Goal: Navigation & Orientation: Understand site structure

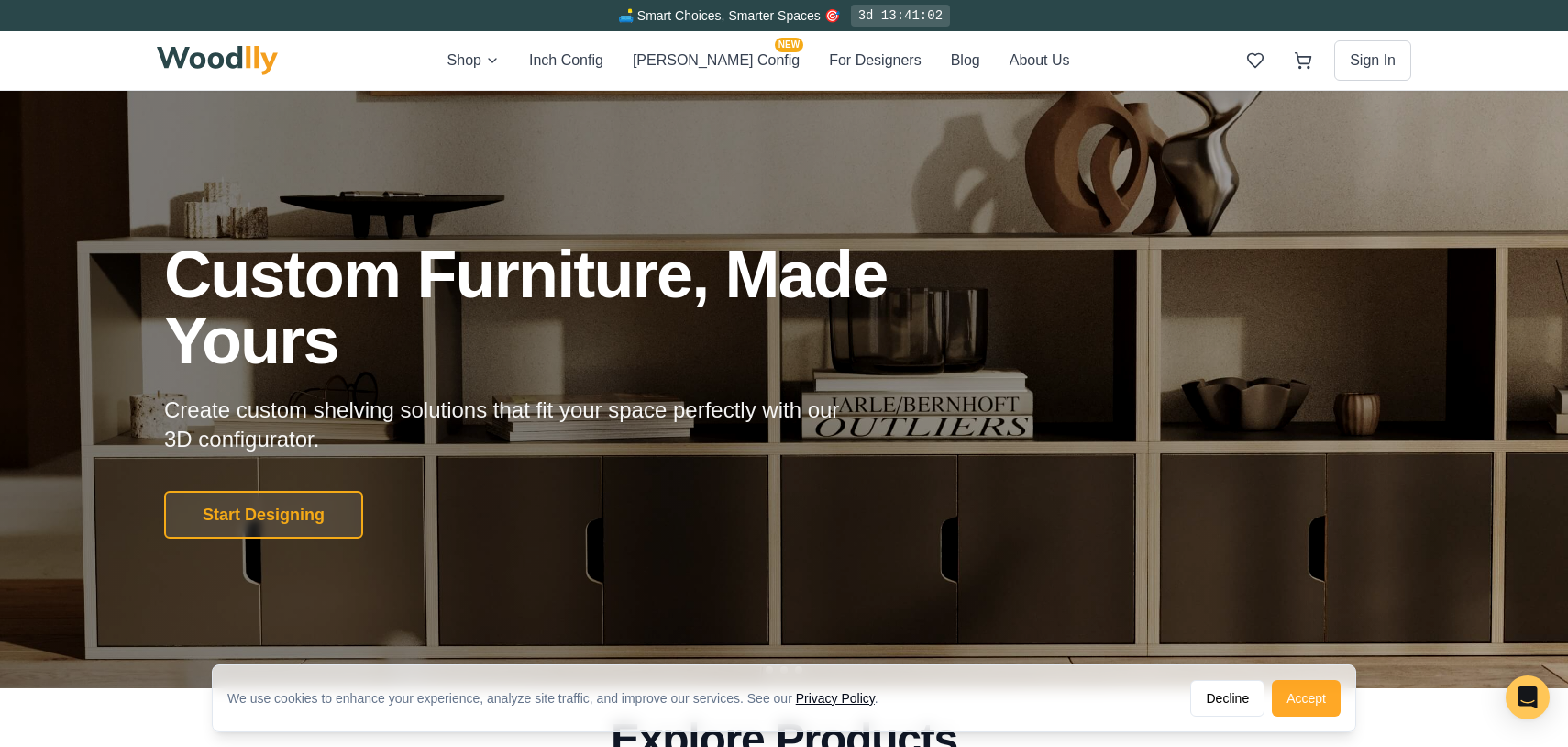
click at [1304, 690] on button "Accept" at bounding box center [1306, 698] width 69 height 37
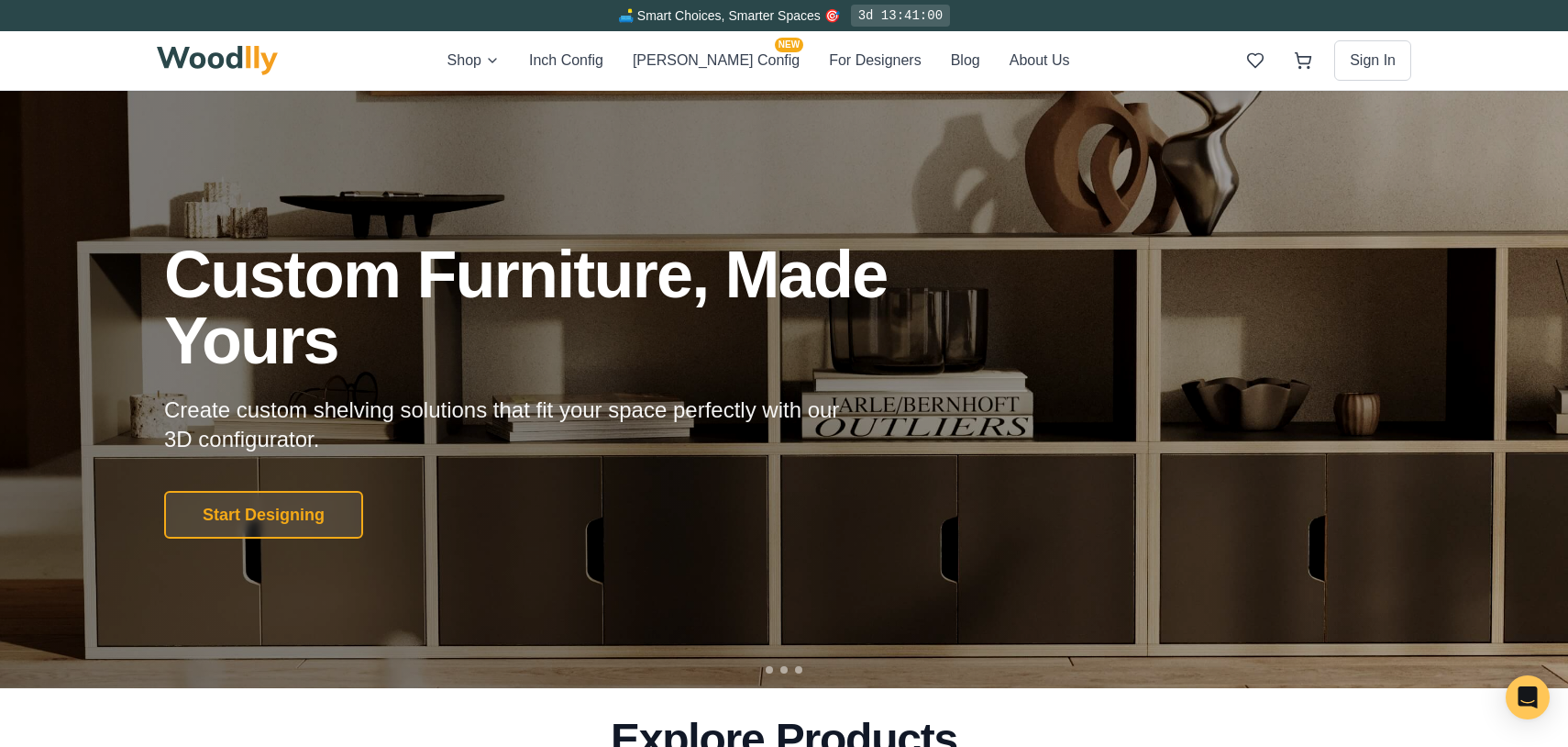
click at [1095, 472] on div "Custom Furniture, Made Yours Create custom shelving solutions that fit your spa…" at bounding box center [784, 390] width 1283 height 298
click at [768, 673] on div "Custom Furniture, Made Yours Create custom shelving solutions that fit your spa…" at bounding box center [784, 389] width 1568 height 597
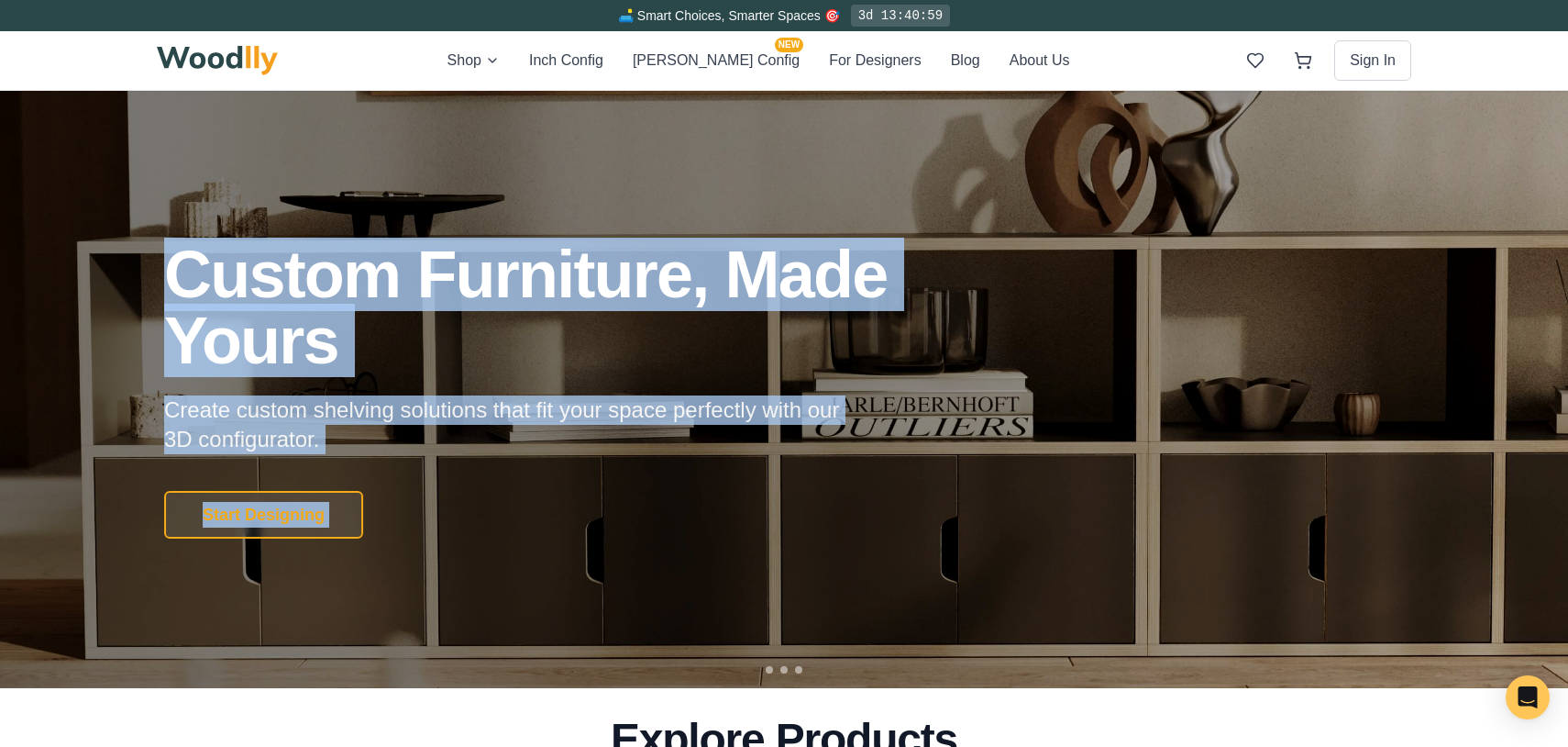
click at [774, 669] on div at bounding box center [784, 670] width 37 height 8
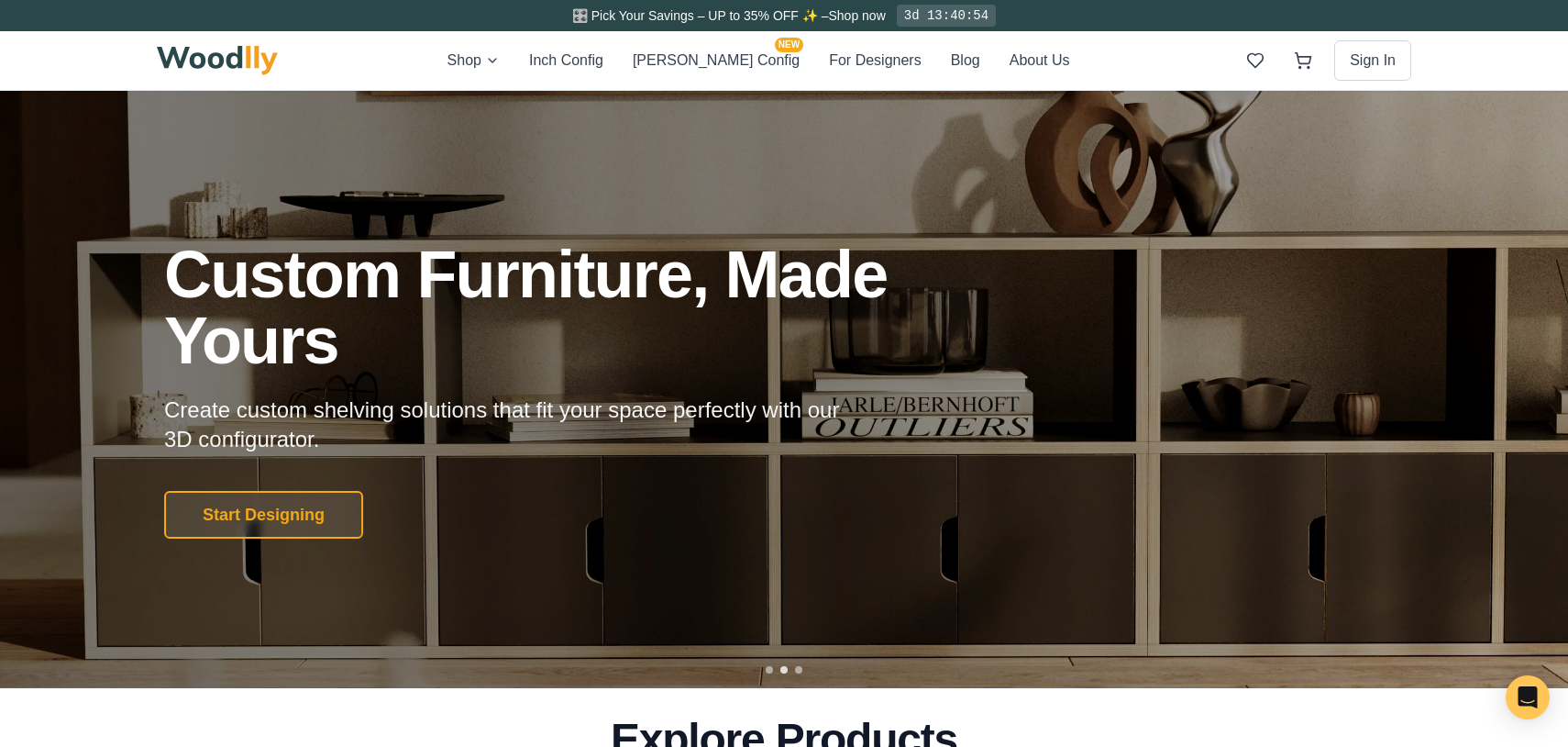
click at [782, 669] on div at bounding box center [784, 670] width 8 height 8
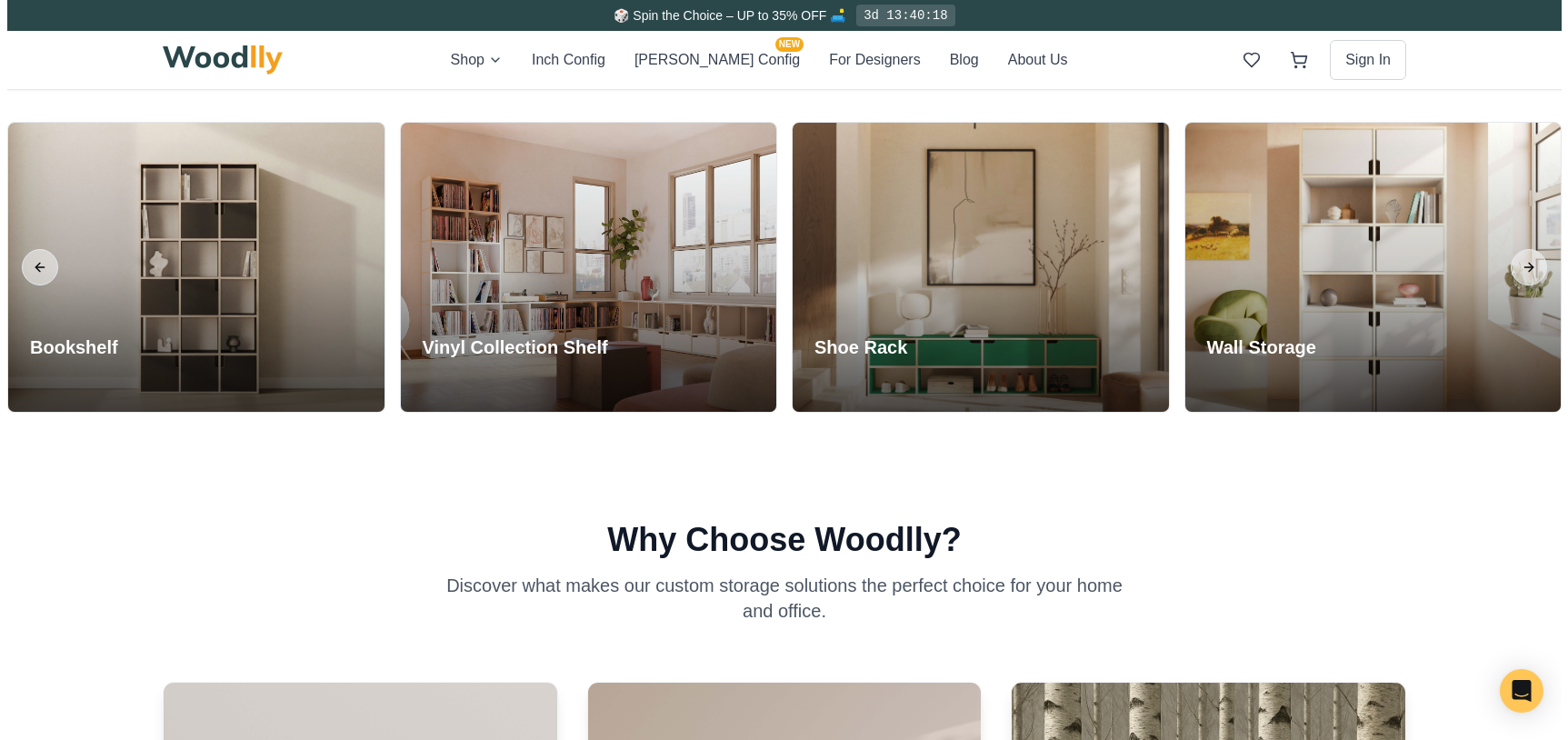
scroll to position [477, 0]
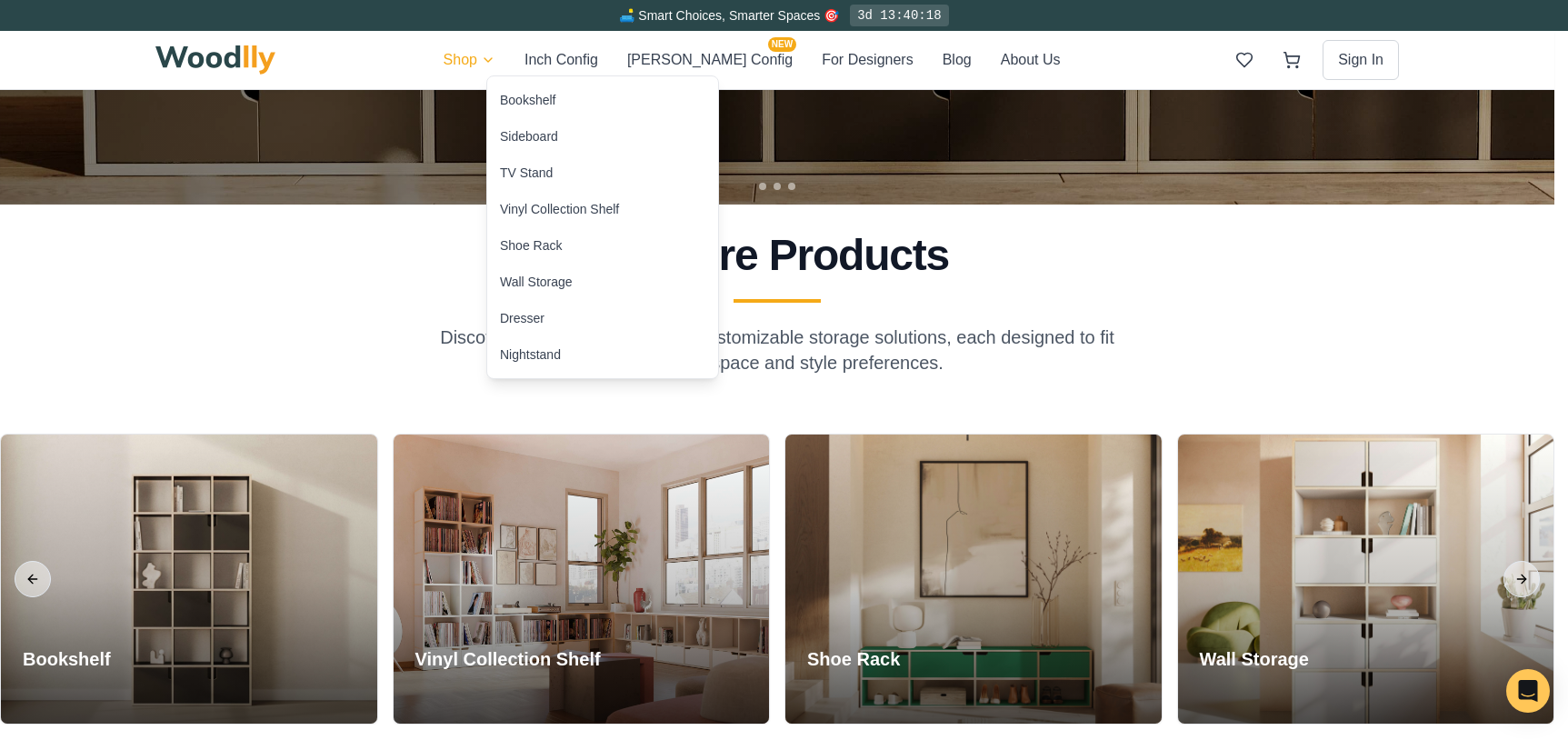
click at [528, 88] on div "Bookshelf" at bounding box center [603, 100] width 231 height 37
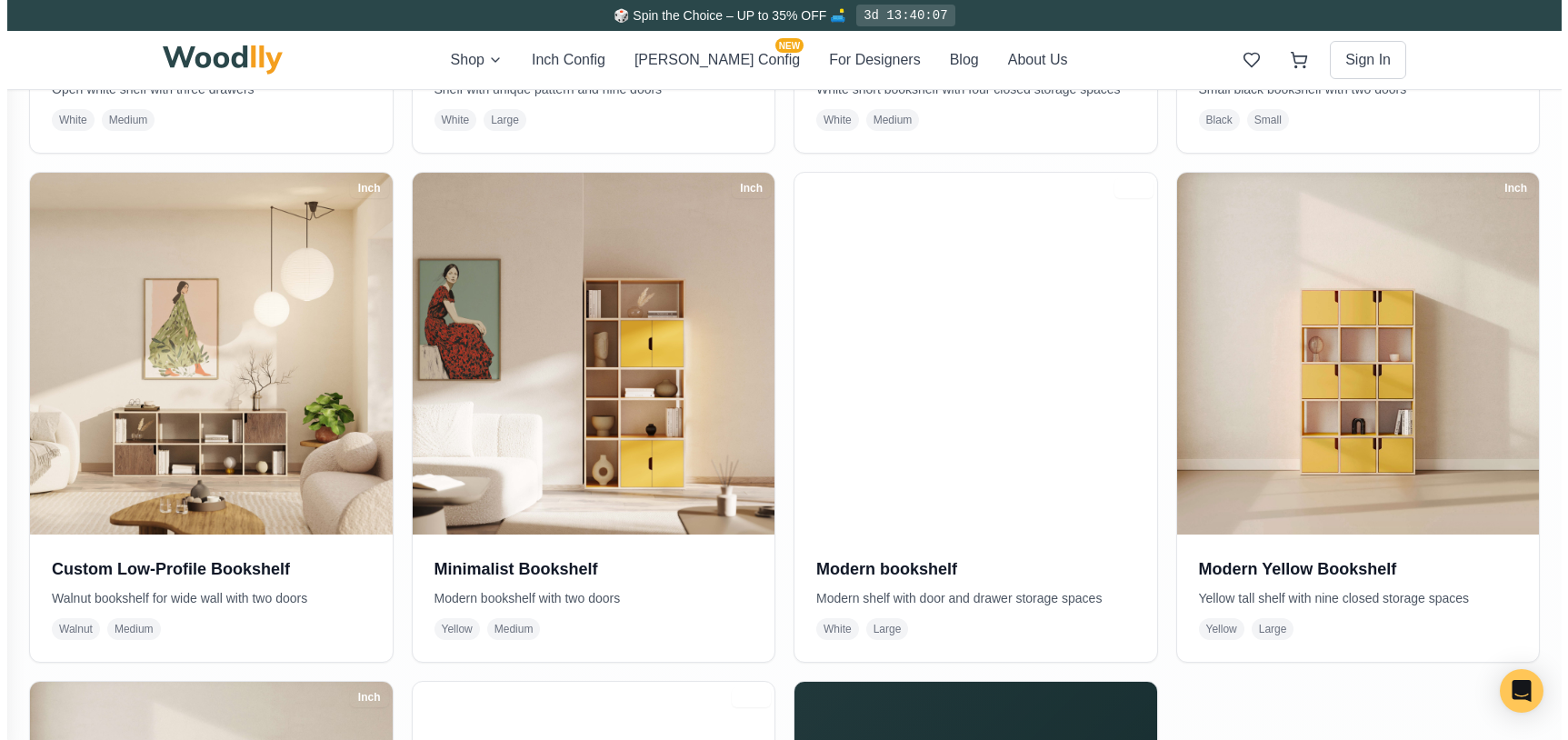
scroll to position [545, 0]
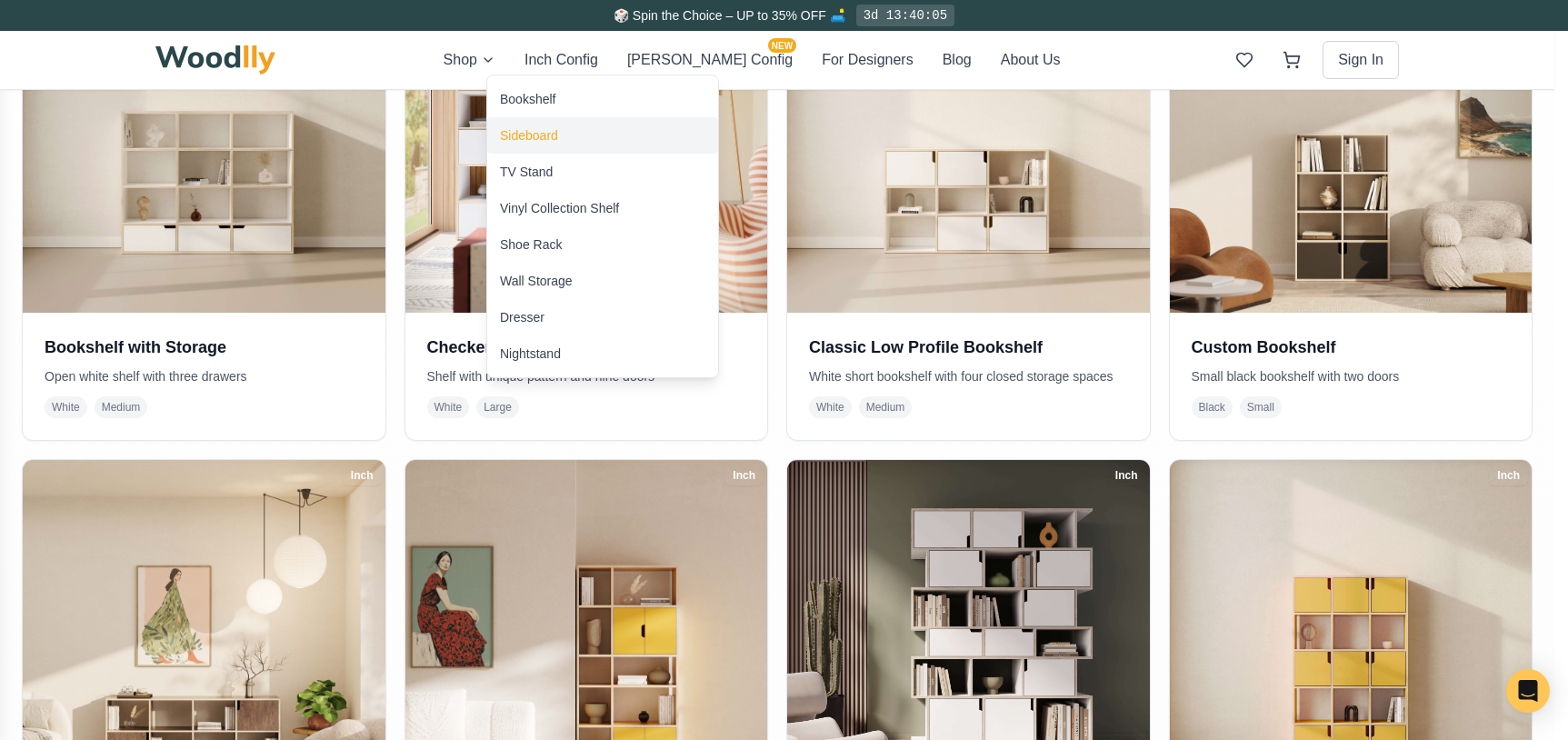
click at [530, 123] on div "Sideboard" at bounding box center [603, 136] width 231 height 37
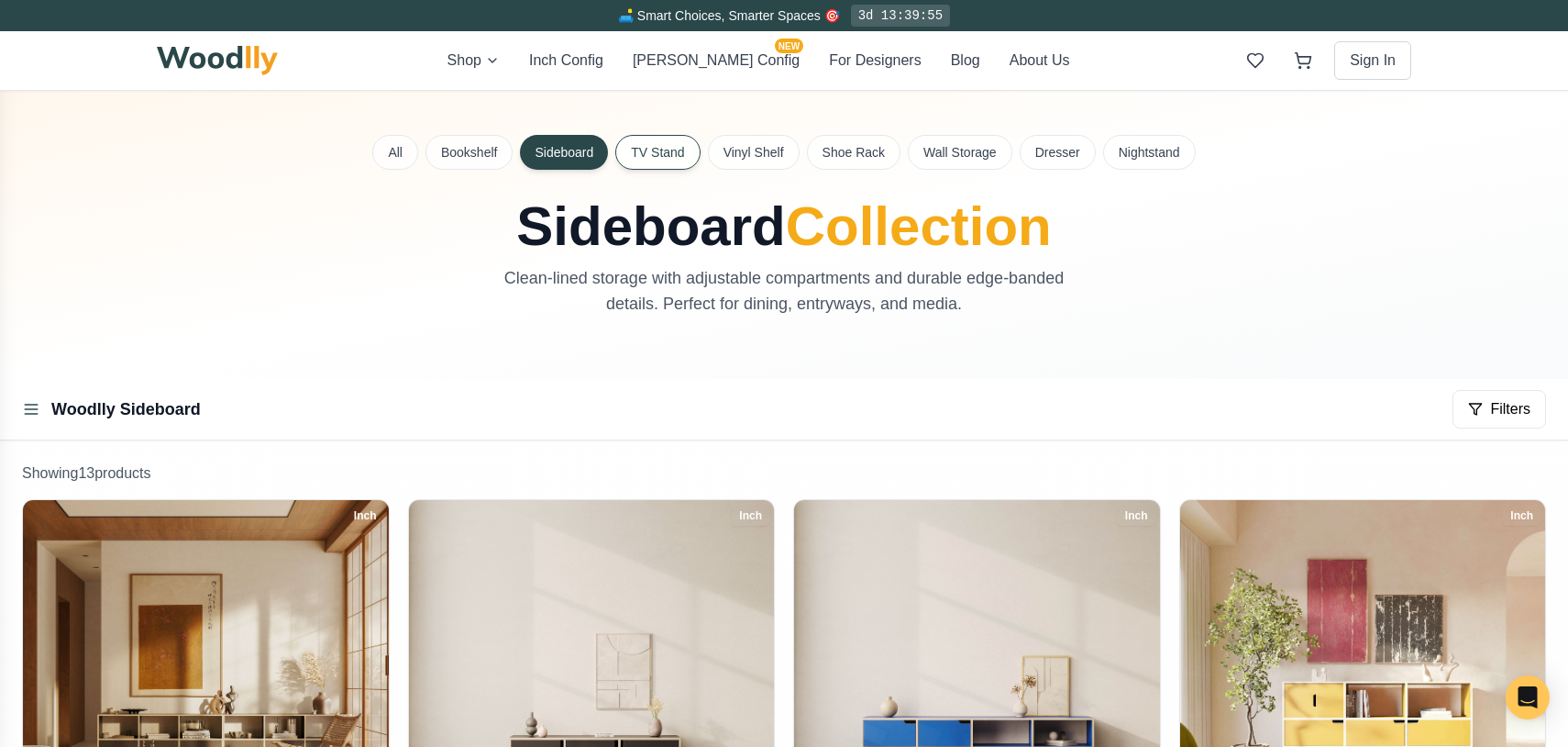
click at [669, 138] on button "TV Stand" at bounding box center [657, 153] width 85 height 35
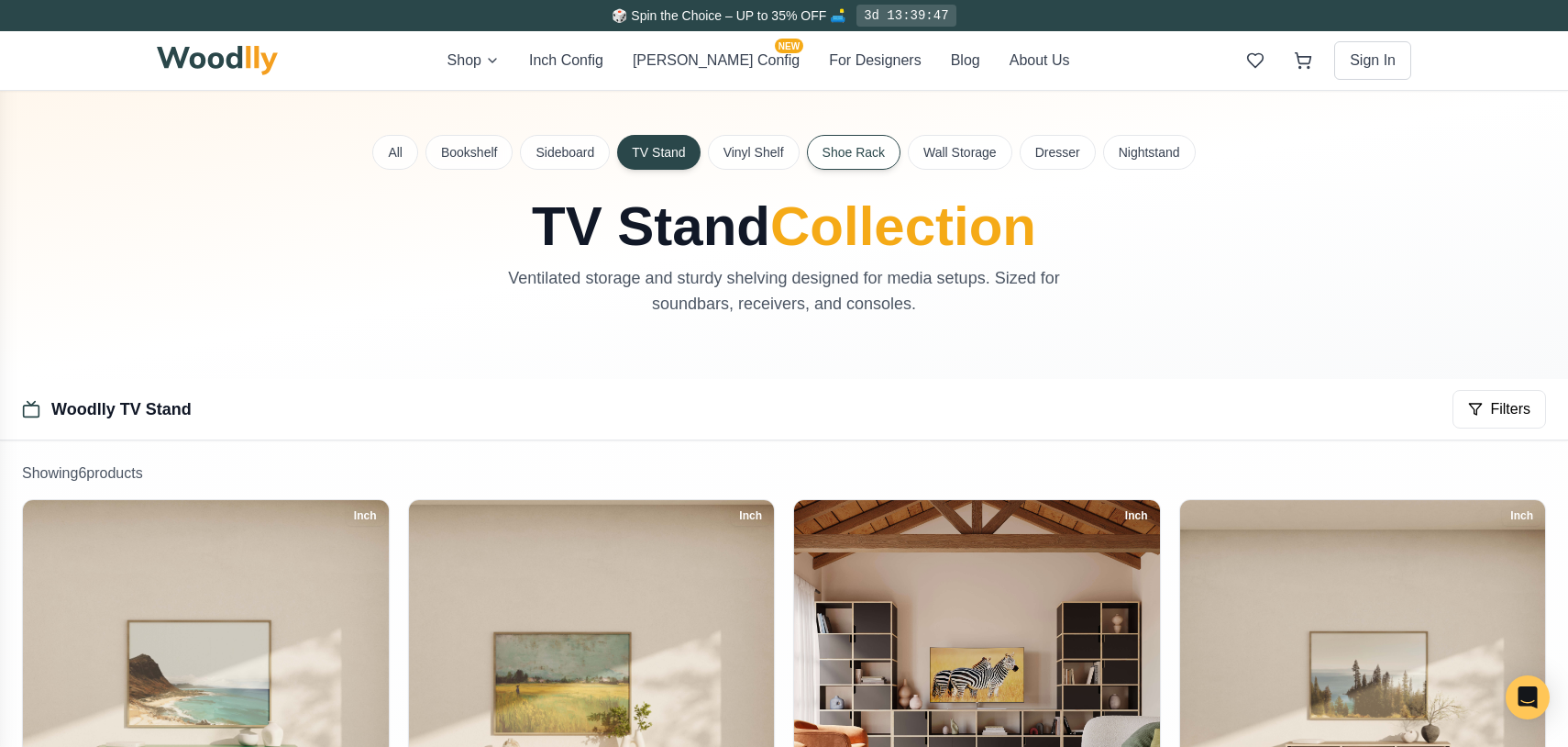
click at [854, 136] on button "Shoe Rack" at bounding box center [854, 153] width 93 height 35
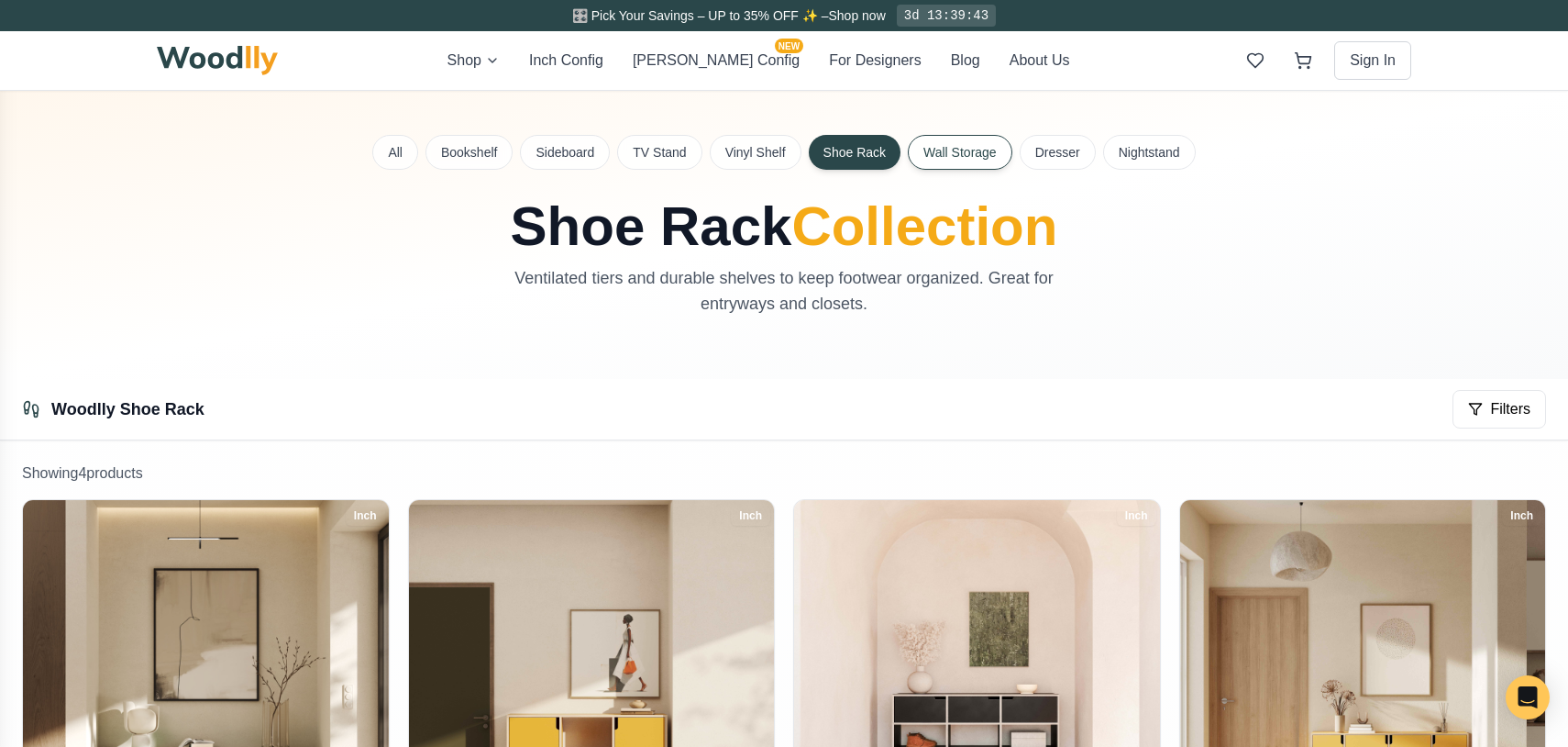
click at [925, 143] on button "Wall Storage" at bounding box center [960, 153] width 105 height 35
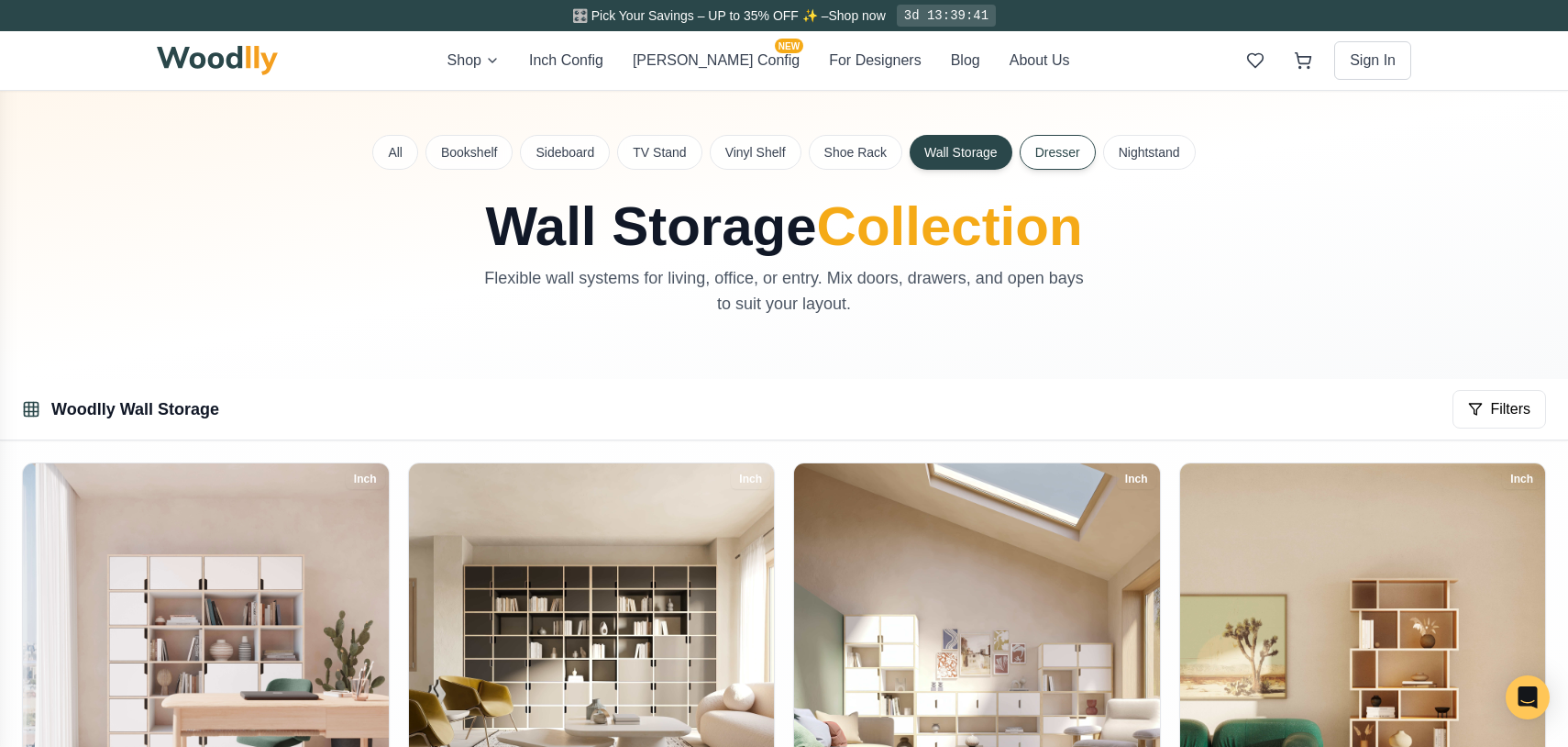
click at [1044, 142] on button "Dresser" at bounding box center [1058, 153] width 76 height 35
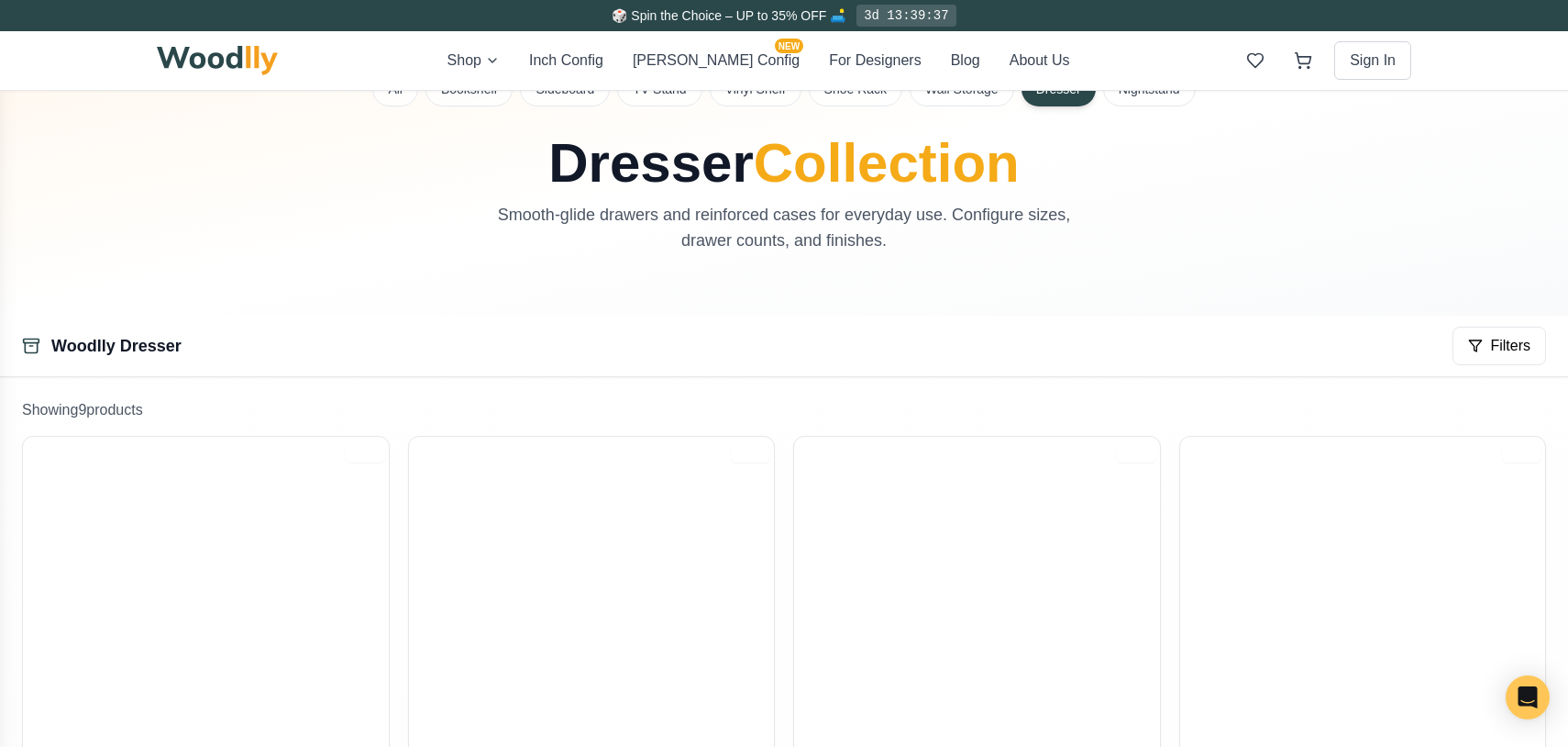
scroll to position [31, 0]
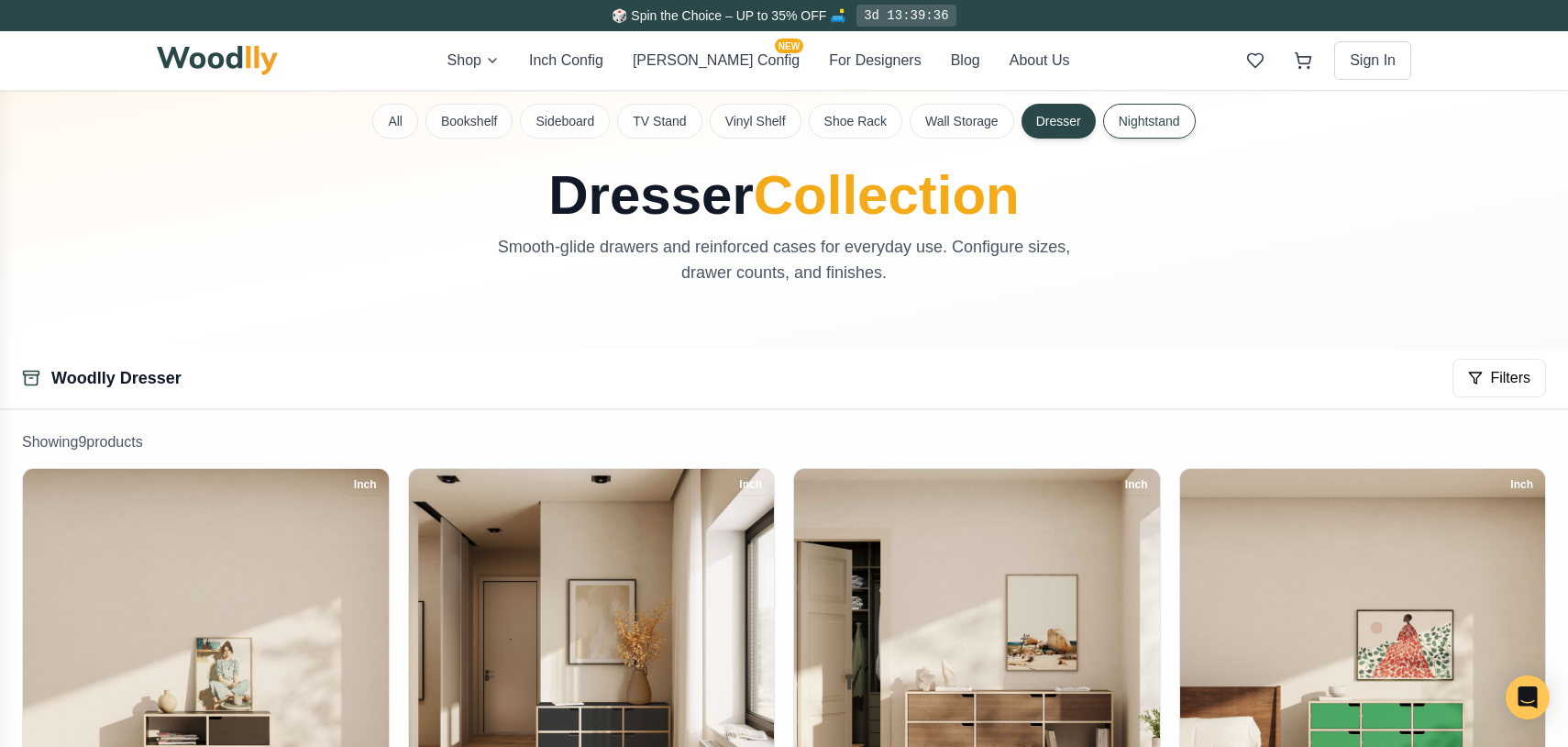
click at [1144, 122] on button "Nightstand" at bounding box center [1149, 122] width 92 height 35
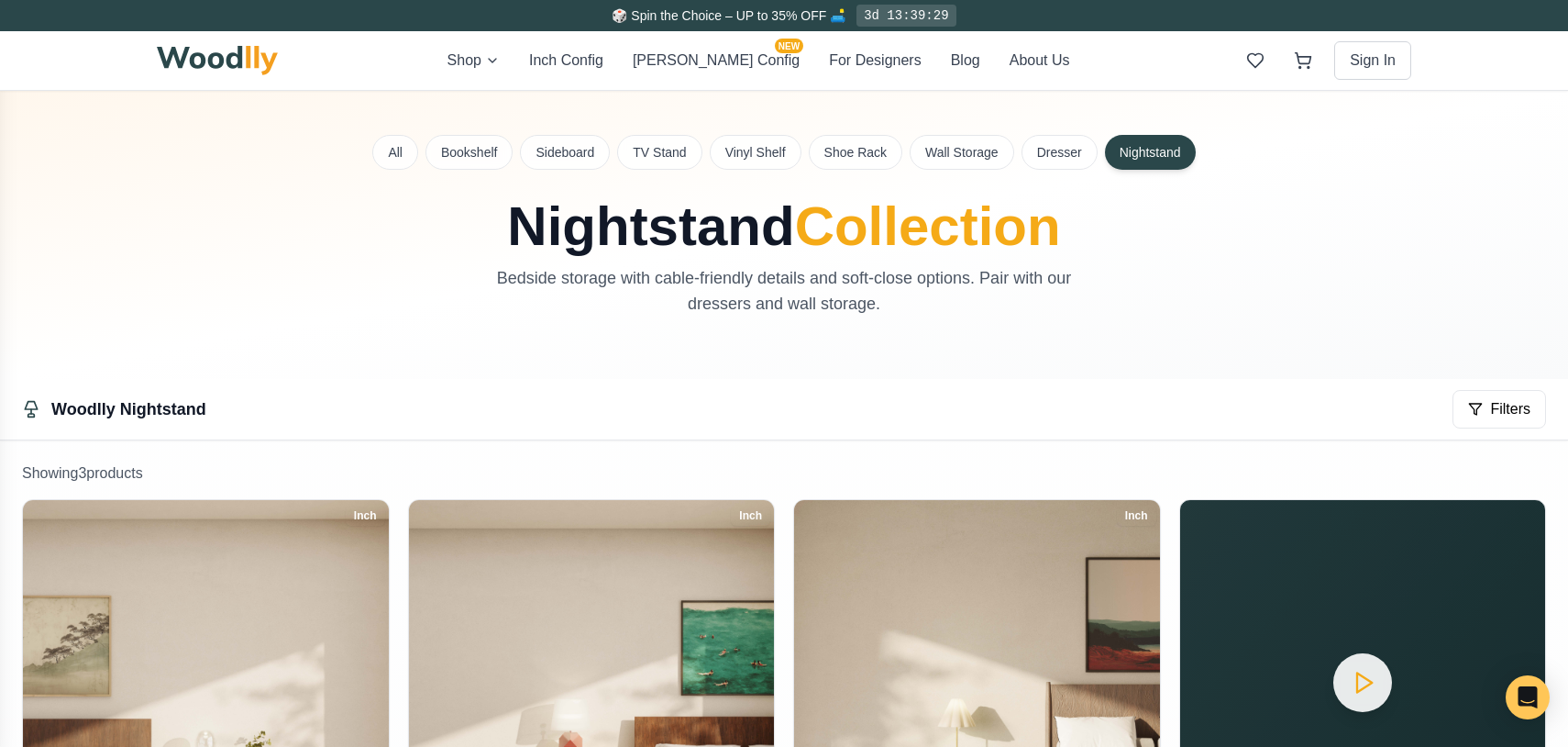
click at [692, 61] on button "Cella Config NEW" at bounding box center [716, 60] width 167 height 22
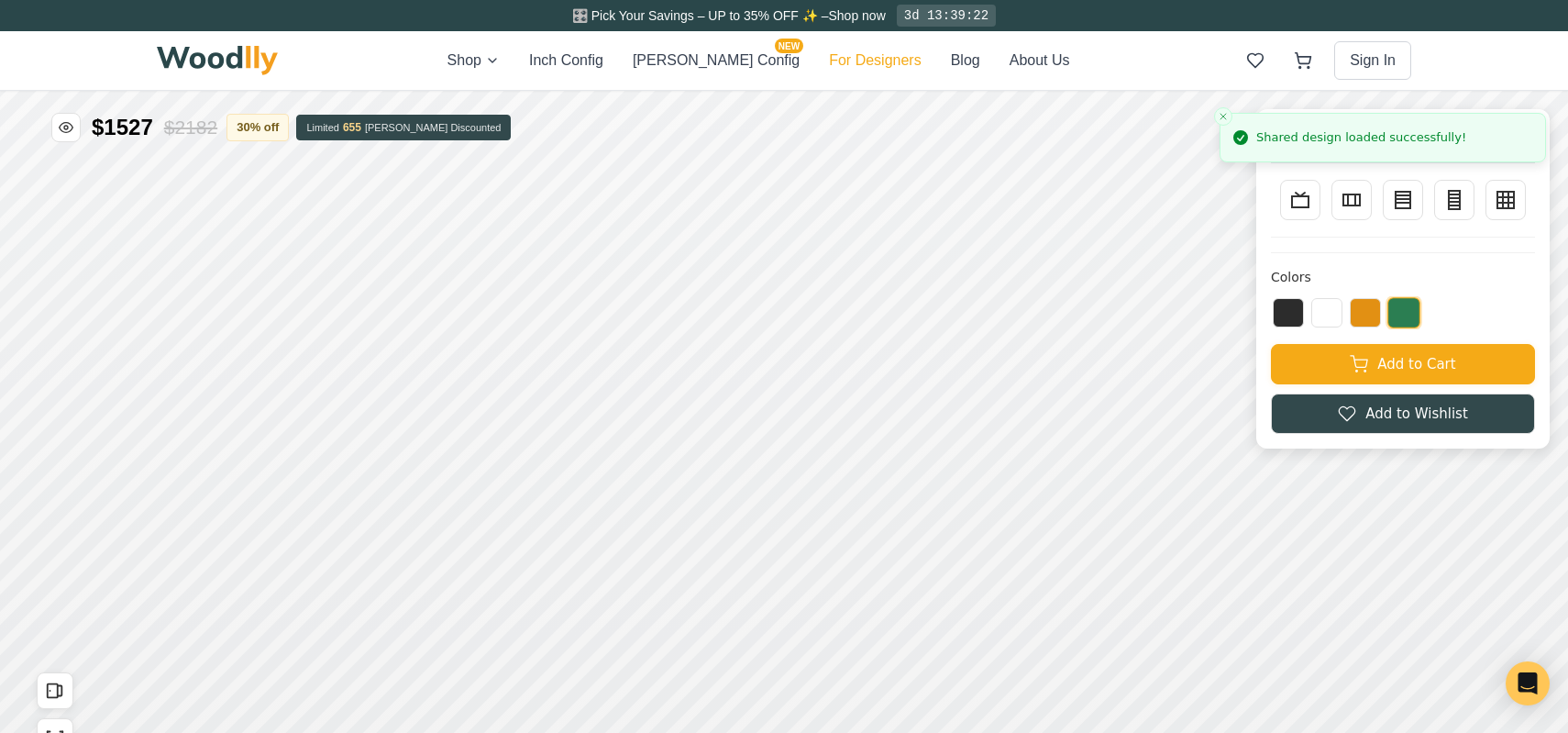
click at [849, 54] on button "For Designers" at bounding box center [875, 60] width 91 height 22
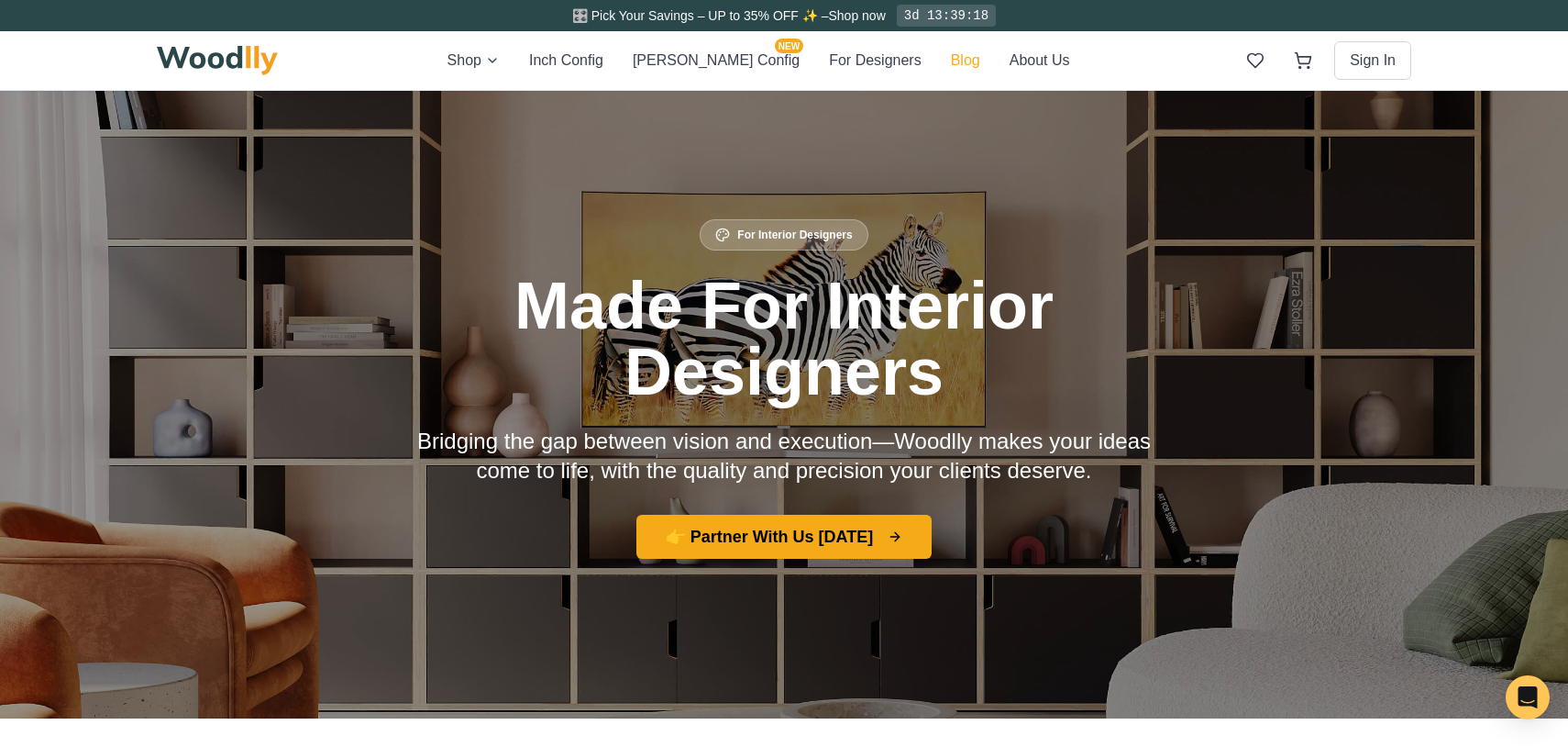
click at [951, 56] on button "Blog" at bounding box center [965, 60] width 29 height 22
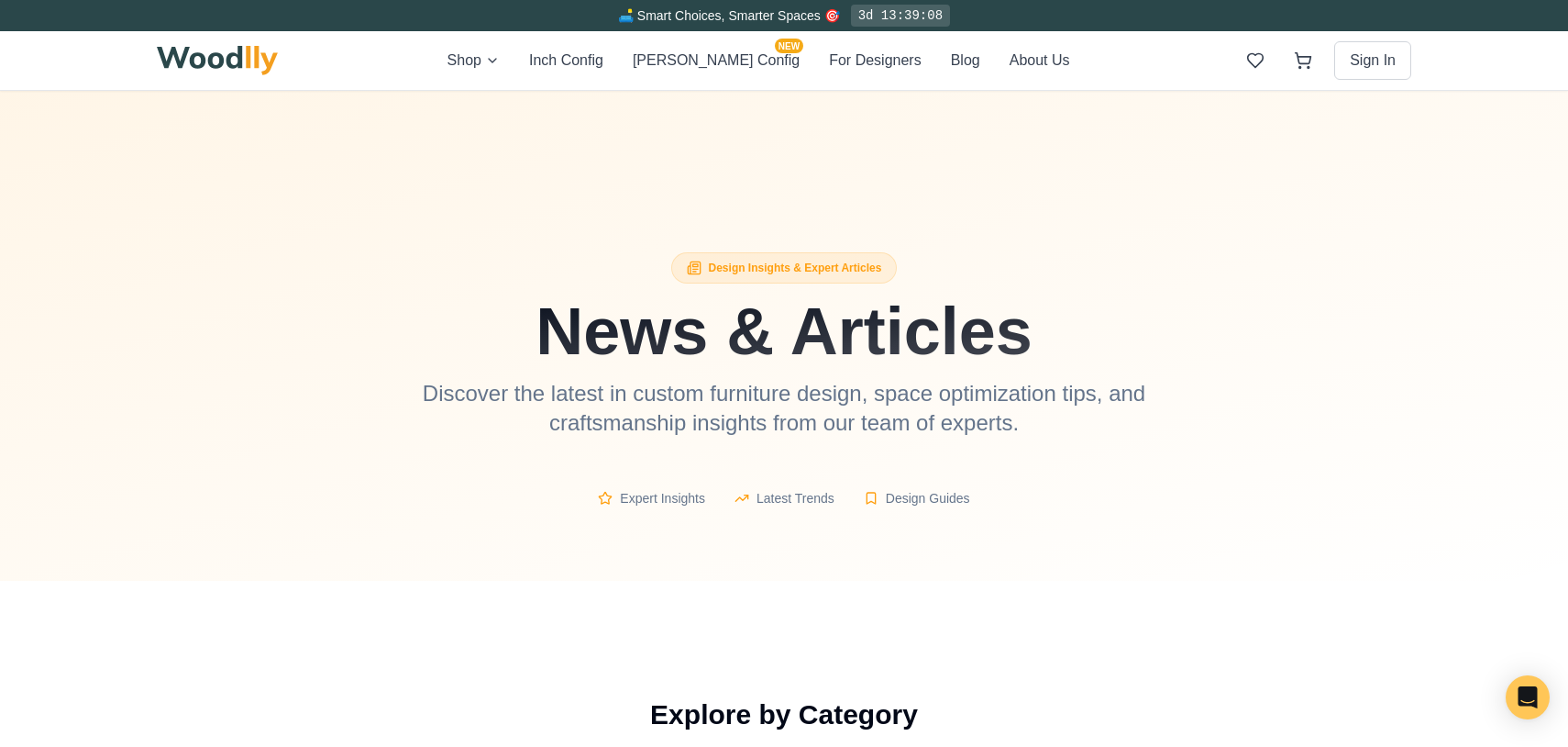
drag, startPoint x: 213, startPoint y: 240, endPoint x: 250, endPoint y: 233, distance: 37.7
click at [213, 240] on div at bounding box center [784, 336] width 1568 height 490
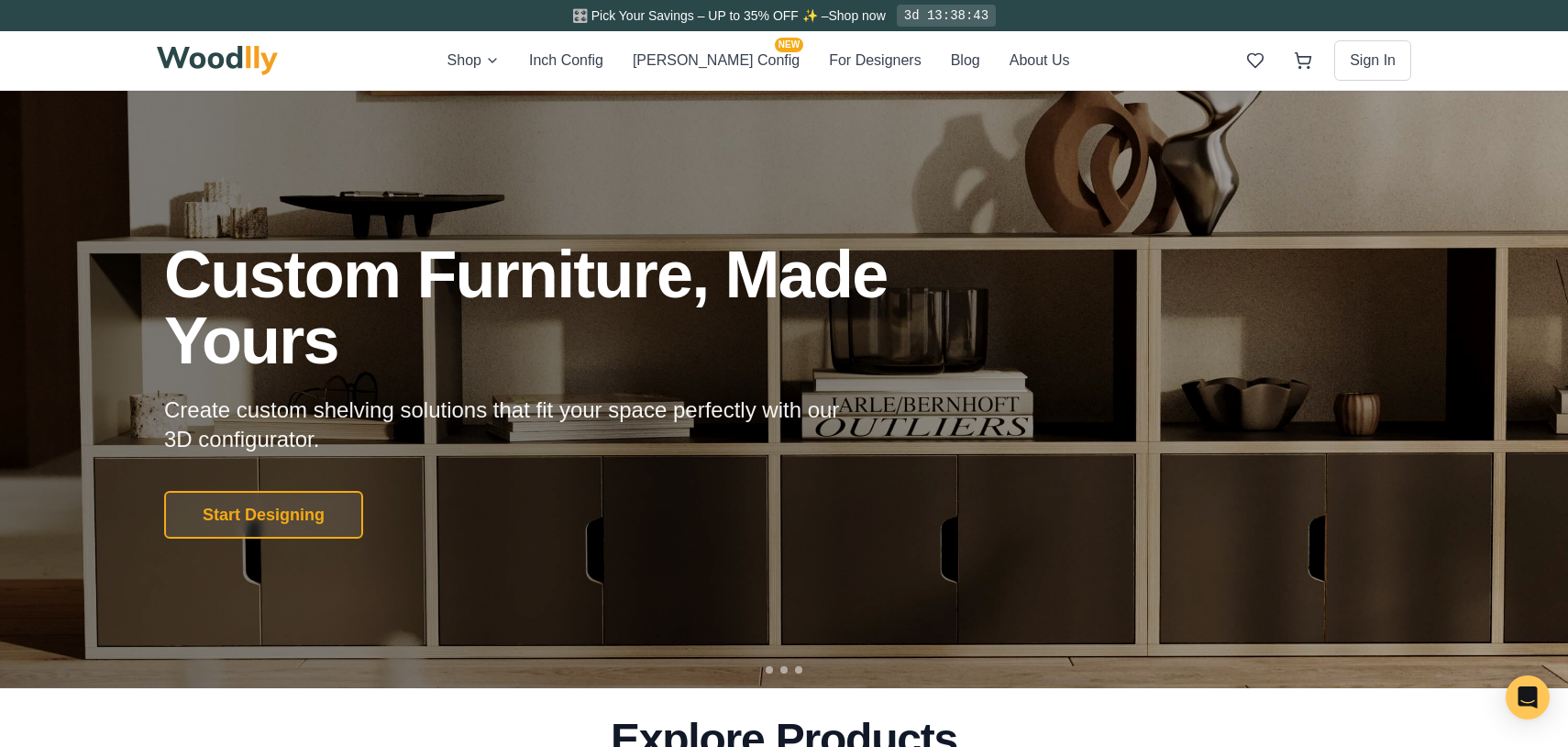
click at [967, 48] on div "Shop Inch Config [PERSON_NAME] Config NEW For Designers Blog About Us Sign In" at bounding box center [784, 60] width 1254 height 58
click at [1009, 63] on button "About Us" at bounding box center [1039, 60] width 60 height 24
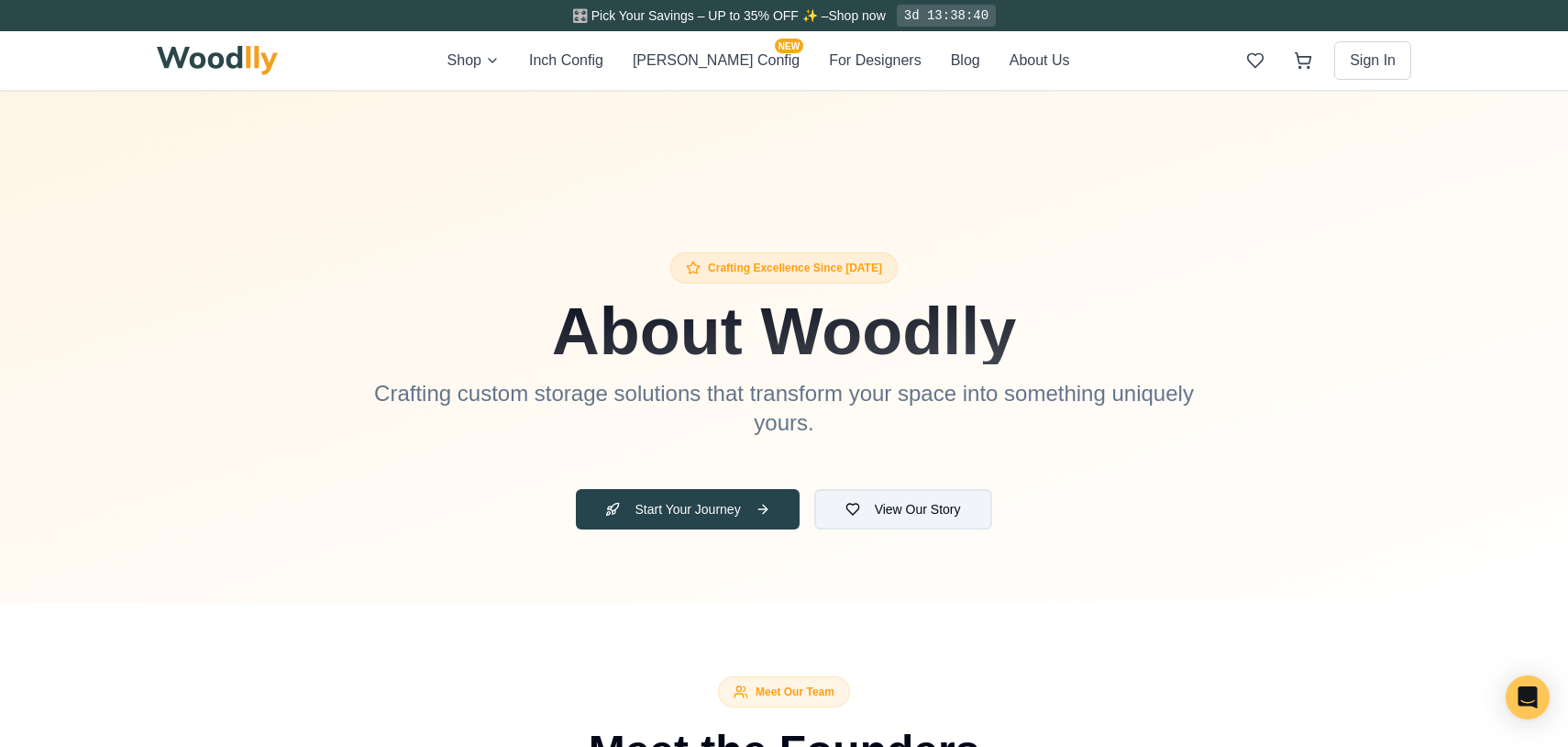
click at [935, 519] on button "View Our Story" at bounding box center [903, 510] width 178 height 41
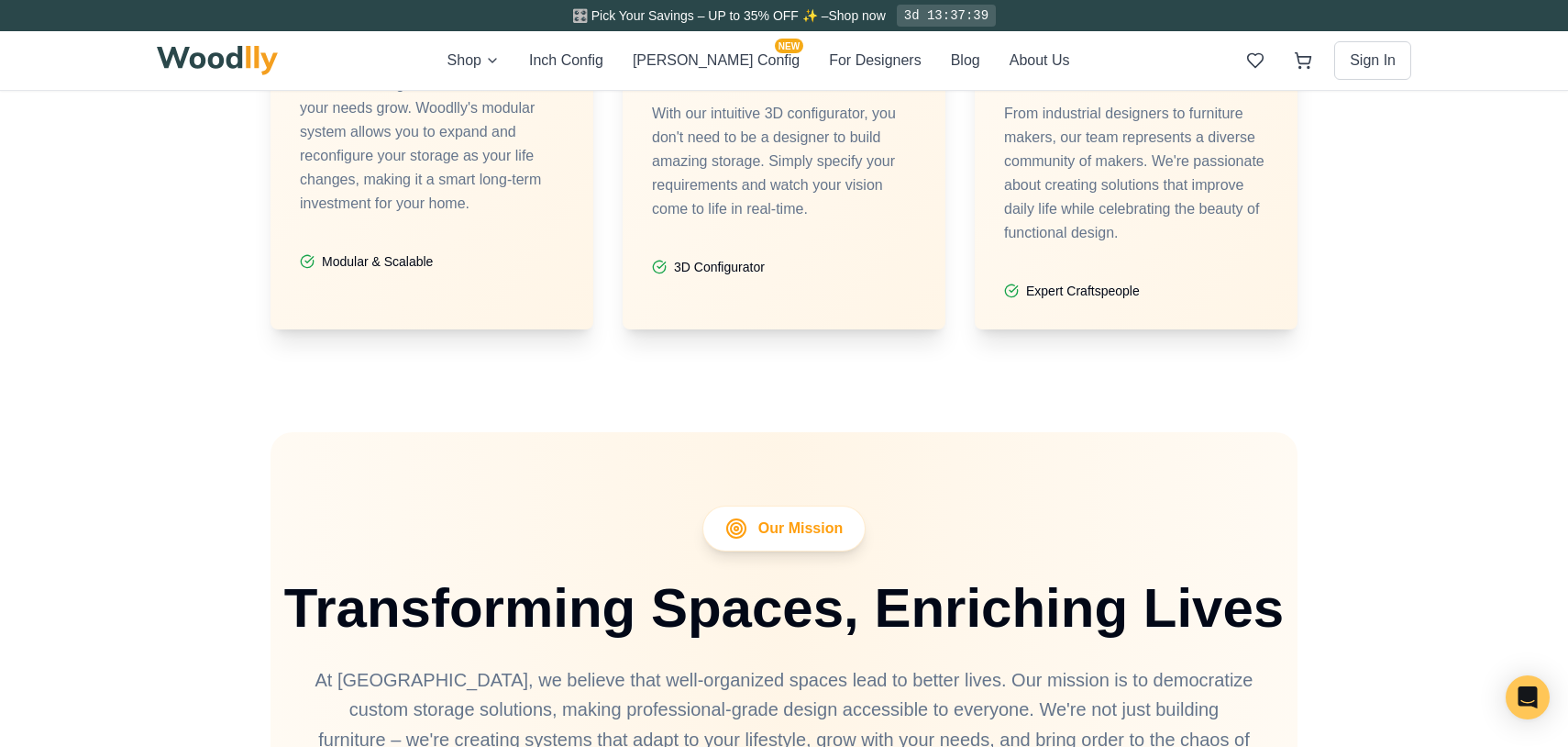
scroll to position [4066, 0]
